Goal: Use online tool/utility: Utilize a website feature to perform a specific function

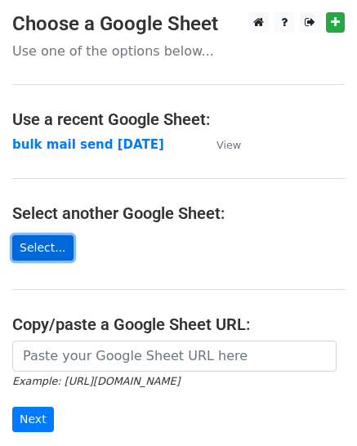
click at [40, 256] on link "Select..." at bounding box center [42, 247] width 61 height 25
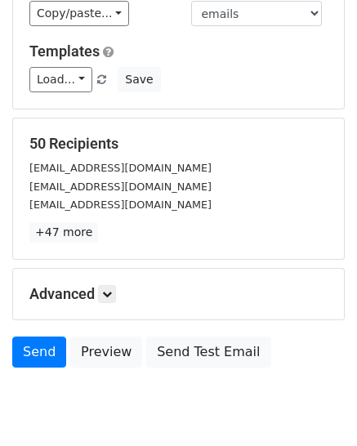
scroll to position [222, 0]
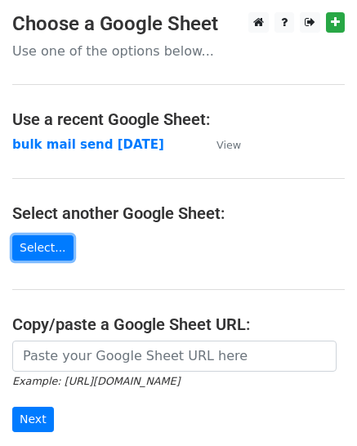
click at [54, 241] on link "Select..." at bounding box center [42, 247] width 61 height 25
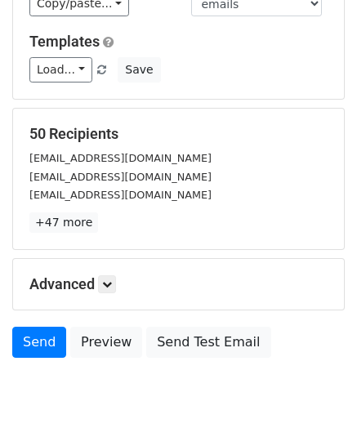
scroll to position [222, 0]
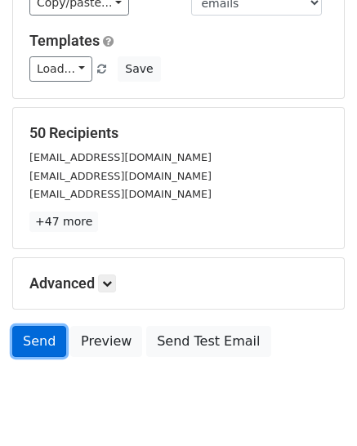
click at [42, 331] on link "Send" at bounding box center [39, 341] width 54 height 31
